Goal: Use online tool/utility: Use online tool/utility

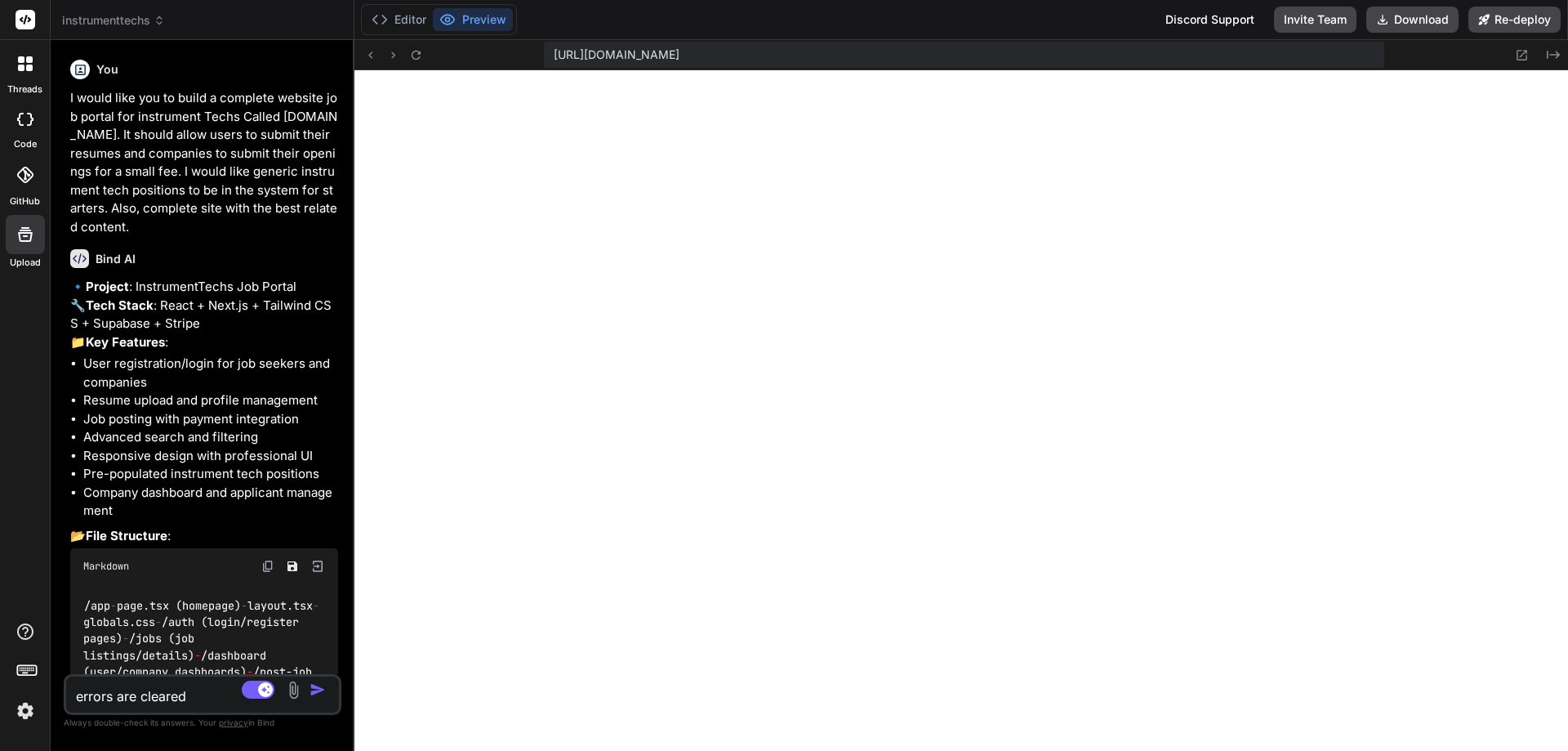
scroll to position [15519, 0]
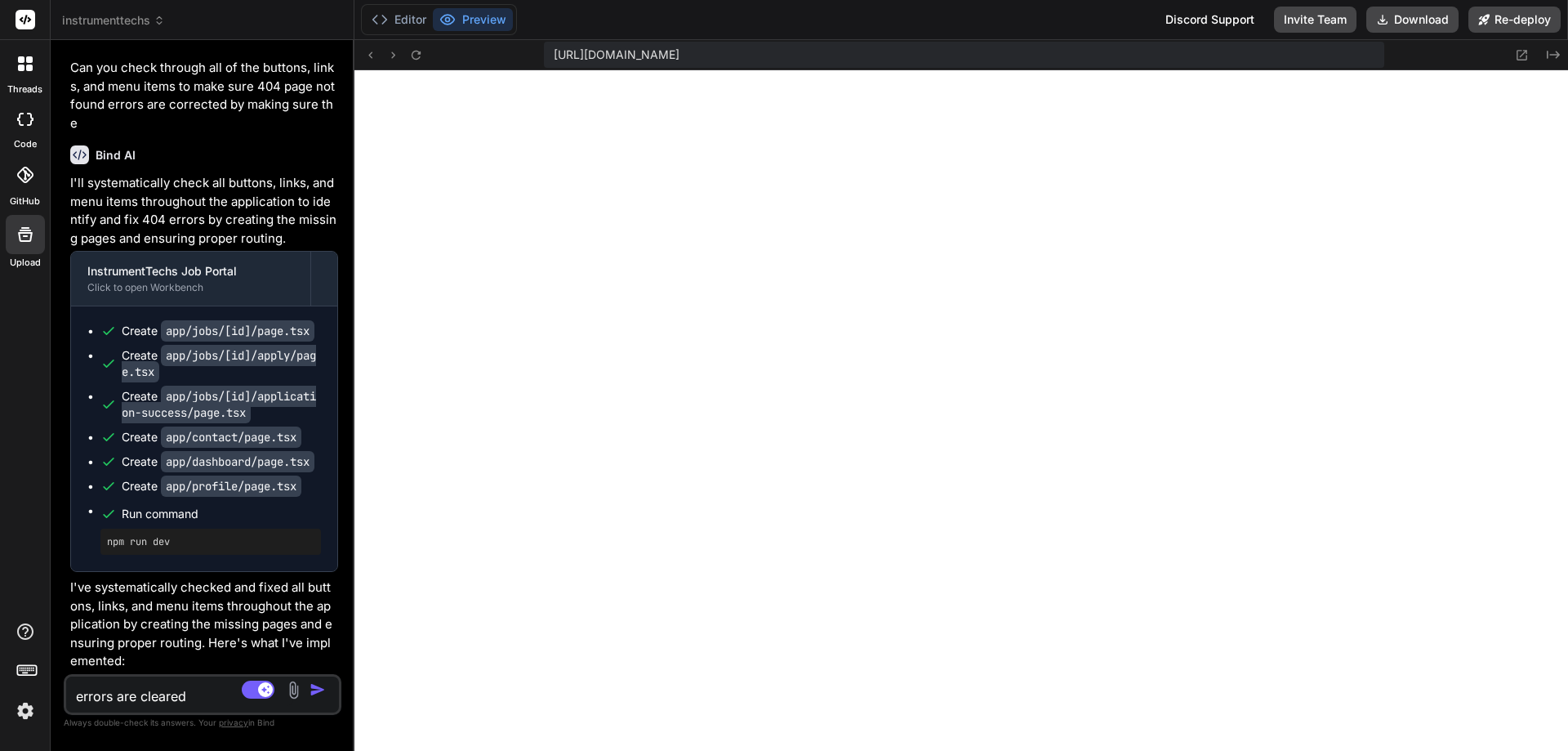
click at [197, 692] on textarea "errors are cleared" at bounding box center [180, 691] width 227 height 29
paste textarea "1 of 1 unhandled error Unhandled Runtime Error Error: Element type is invalid: …"
type textarea "1 of 1 unhandled error Unhandled Runtime Error Error: Element type is invalid: …"
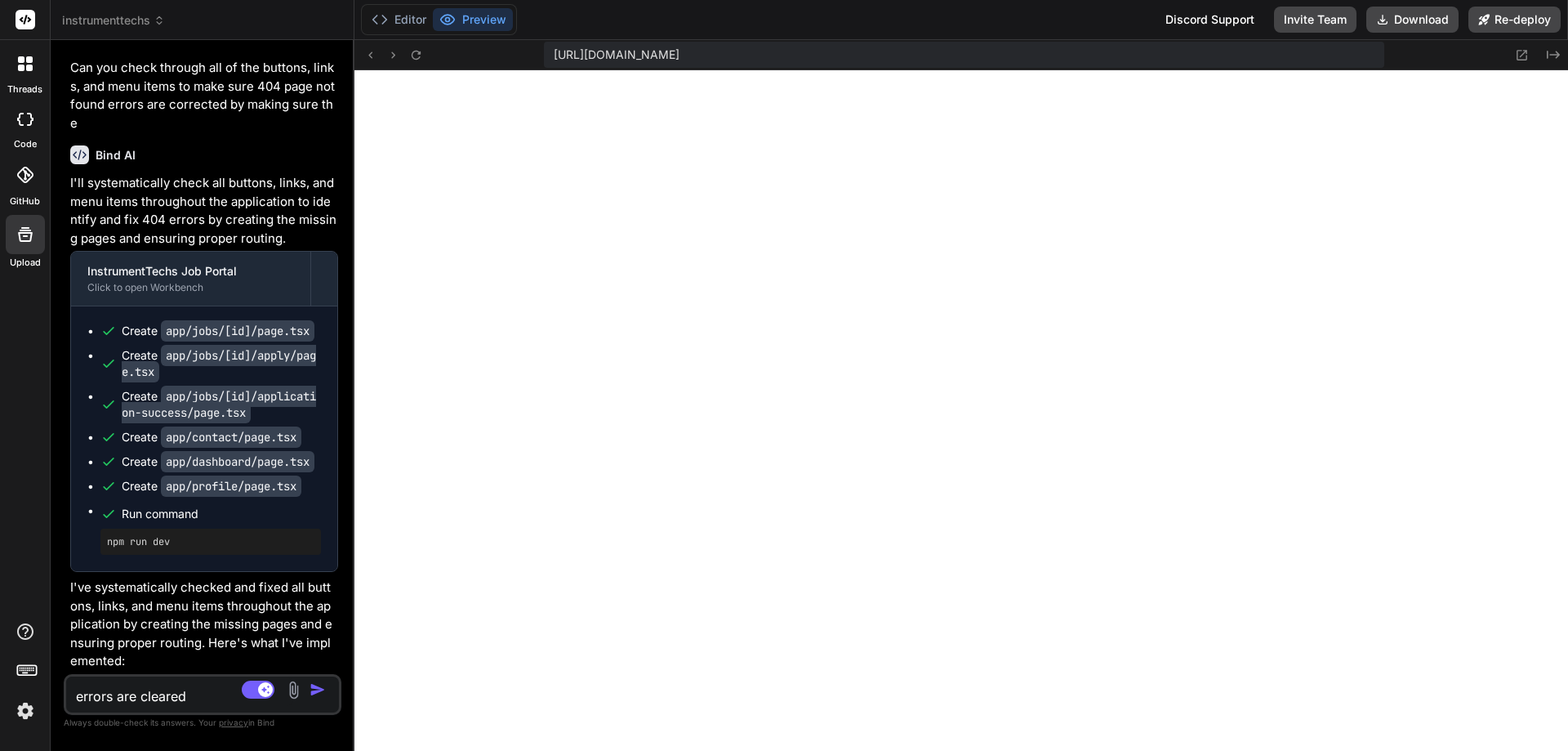
type textarea "x"
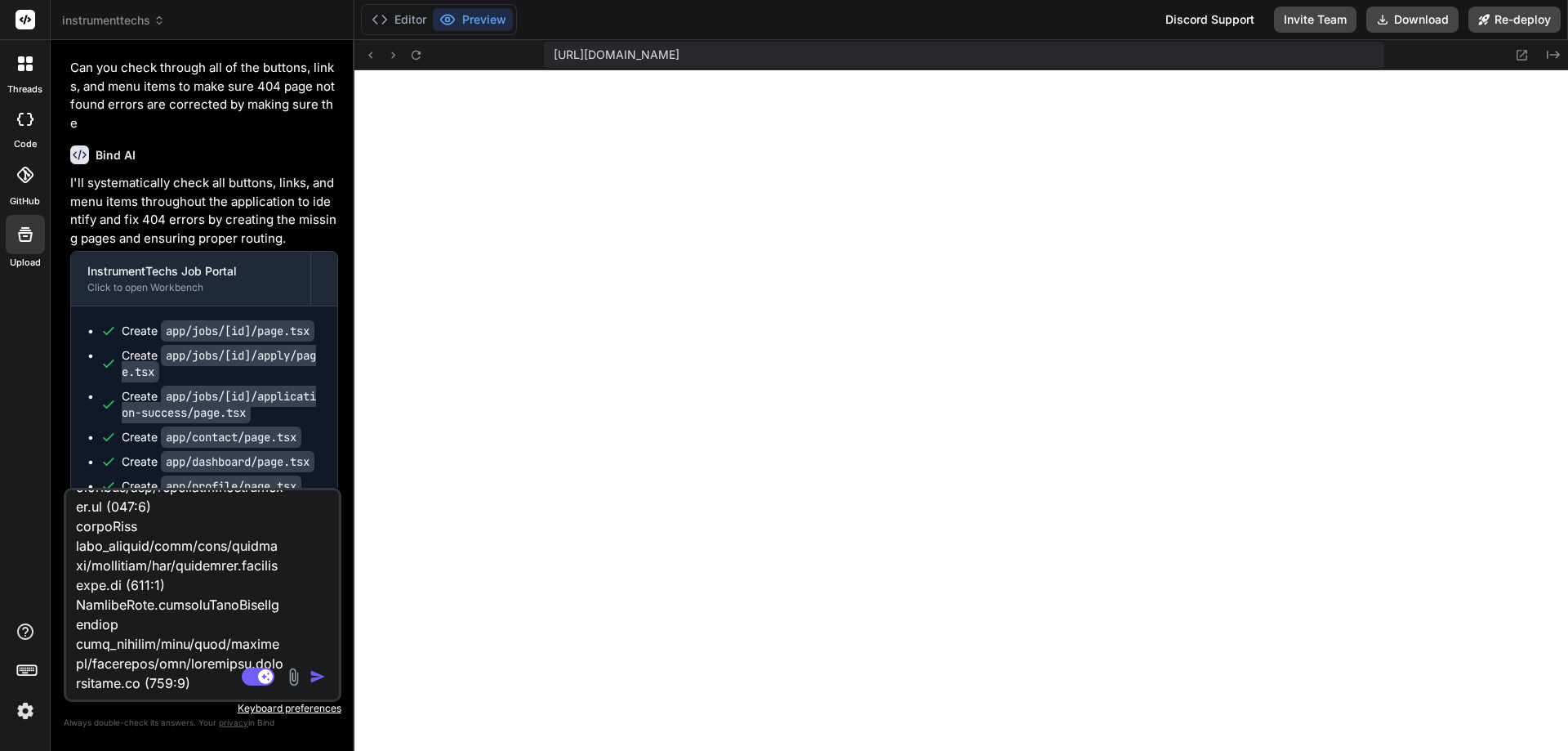
type textarea "1 of 1 unhandled error Unhandled Runtime Error Error: Element type is invalid: …"
click at [316, 675] on img "button" at bounding box center [318, 677] width 16 height 16
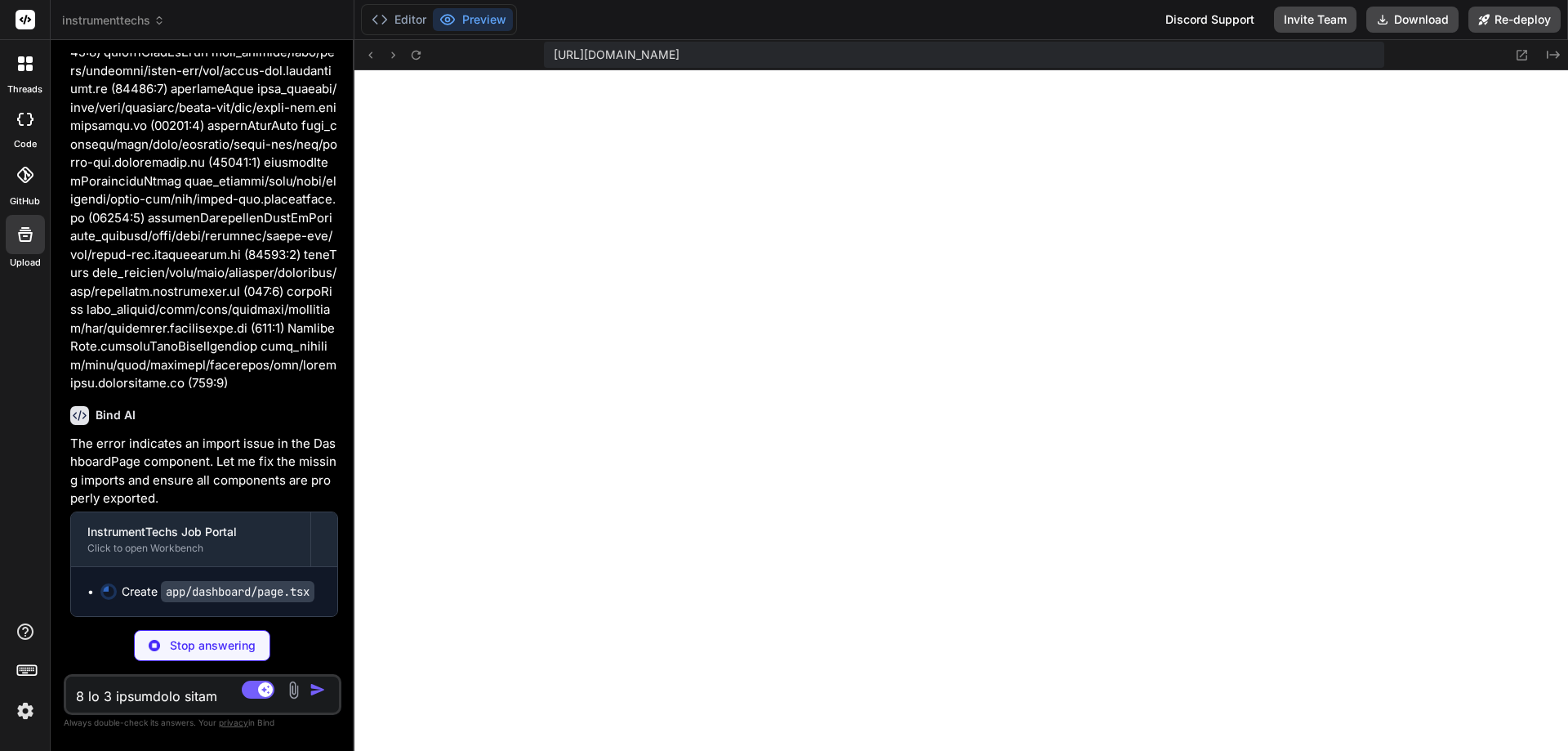
scroll to position [32018, 0]
type textarea "x"
type textarea "</div> </div> </div> </main> </div> ) }"
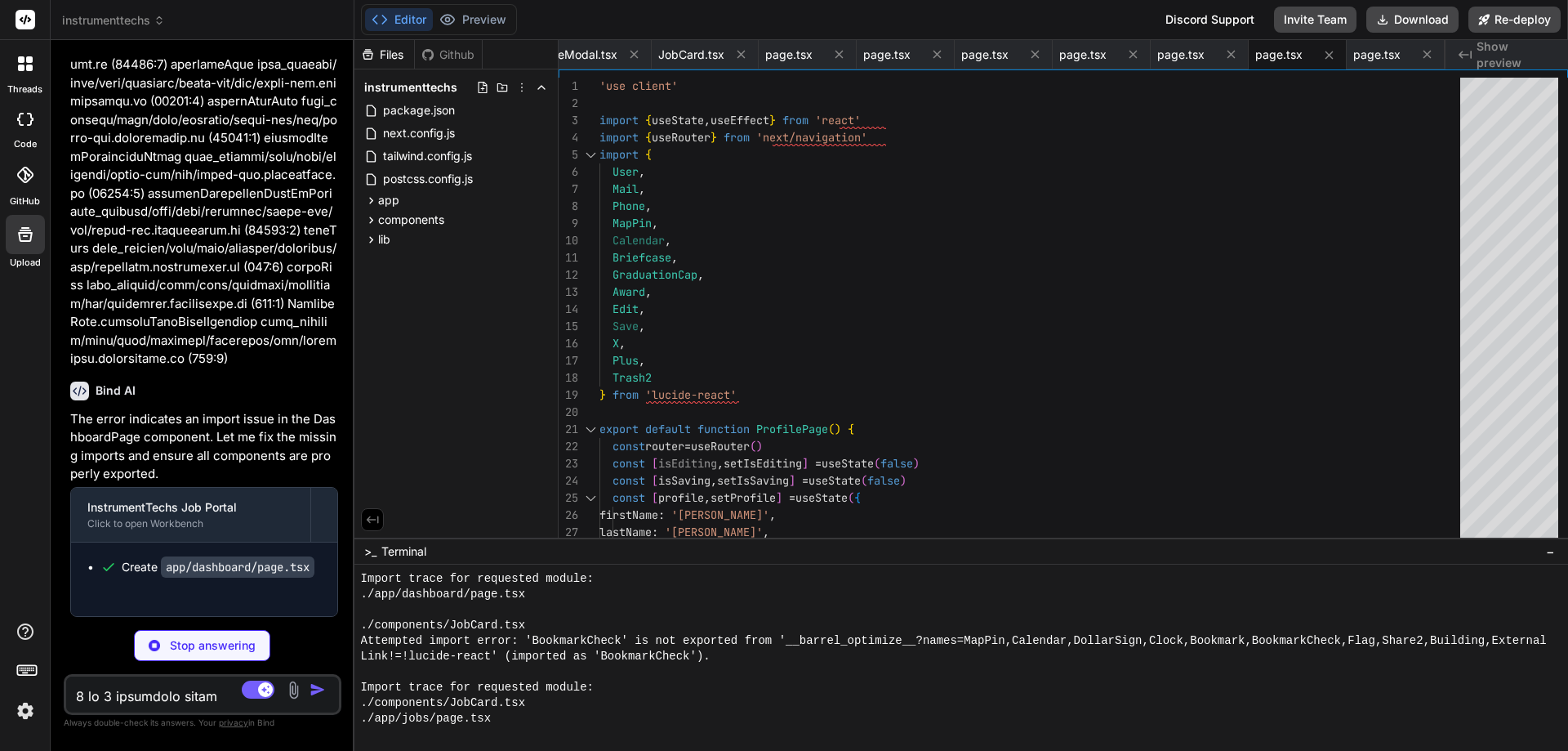
type textarea "x"
type textarea "/> </> ) }"
type textarea "x"
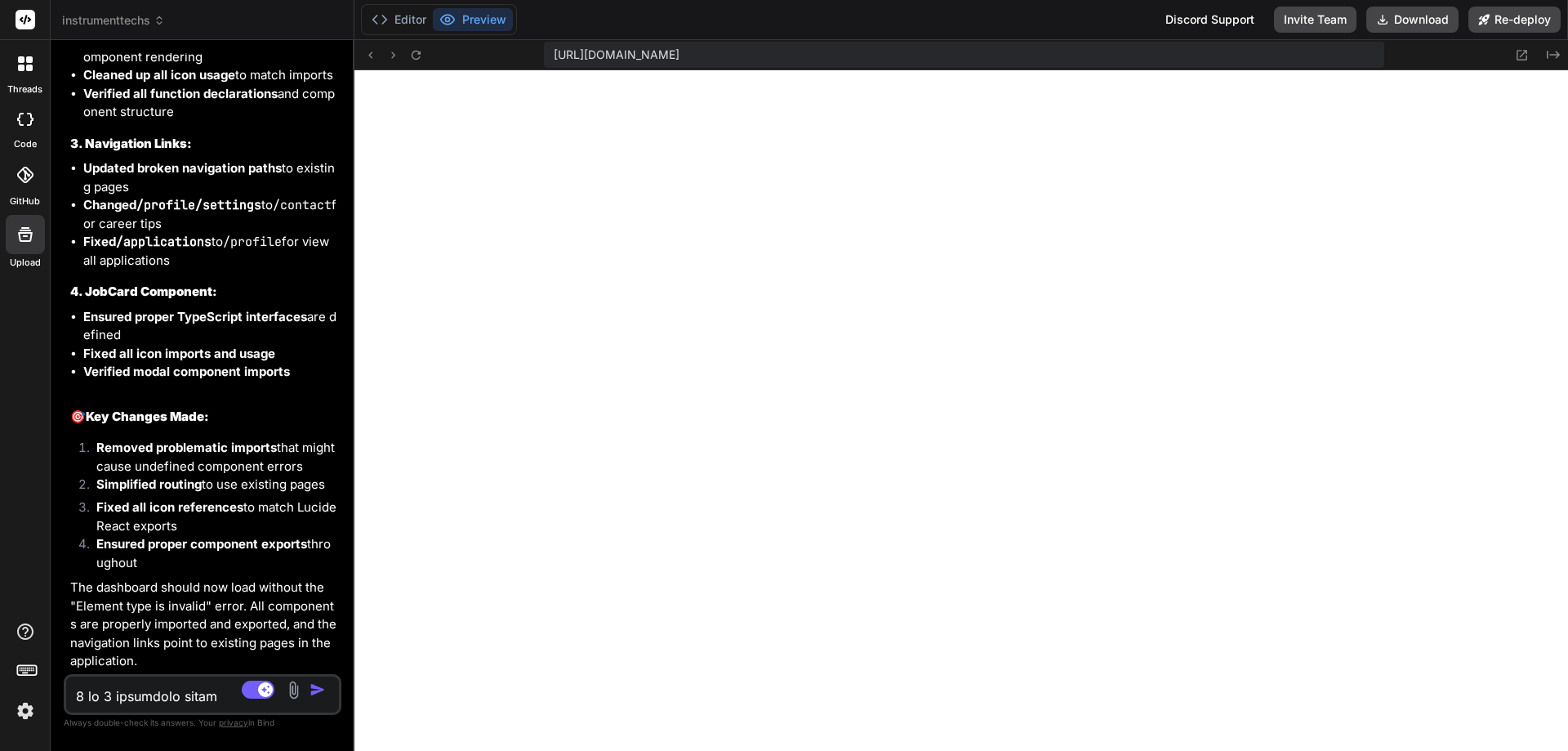
scroll to position [33017, 0]
click at [411, 43] on div "[URL][DOMAIN_NAME] Created with Pixso." at bounding box center [961, 55] width 1213 height 30
click at [421, 51] on icon at bounding box center [416, 55] width 14 height 14
